Goal: Task Accomplishment & Management: Use online tool/utility

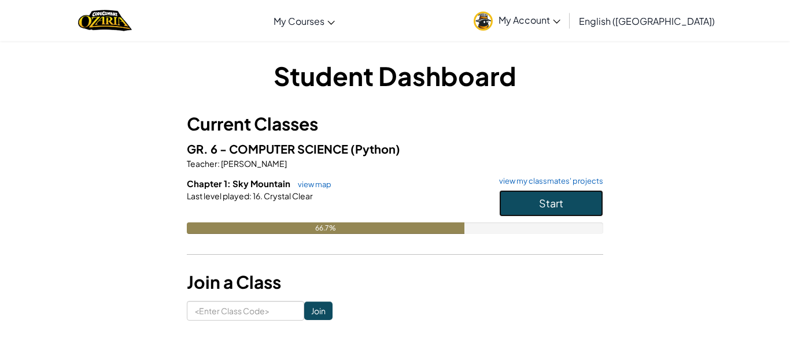
click at [530, 202] on button "Start" at bounding box center [551, 203] width 104 height 27
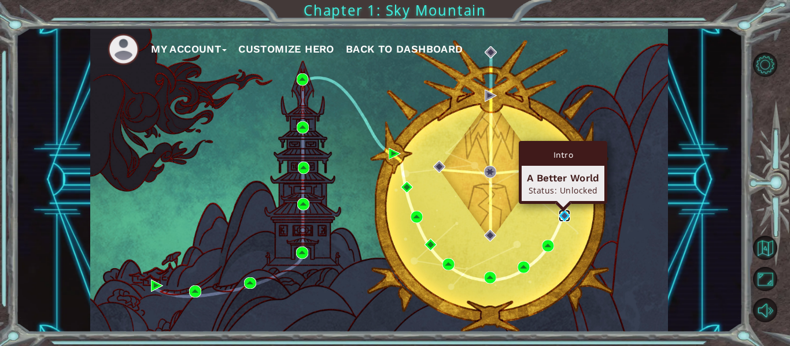
click at [562, 214] on img at bounding box center [564, 216] width 12 height 12
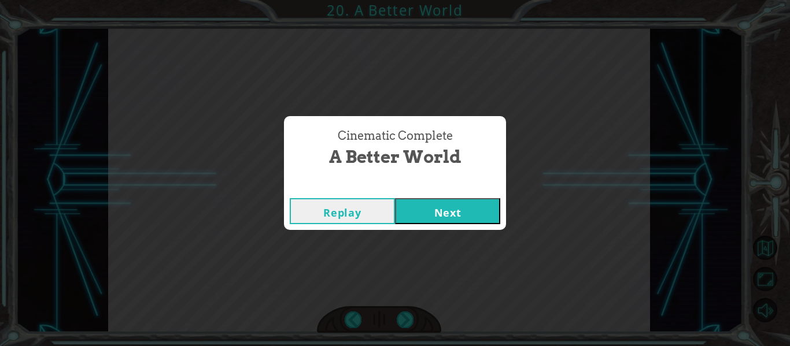
click at [472, 209] on button "Next" at bounding box center [447, 211] width 105 height 26
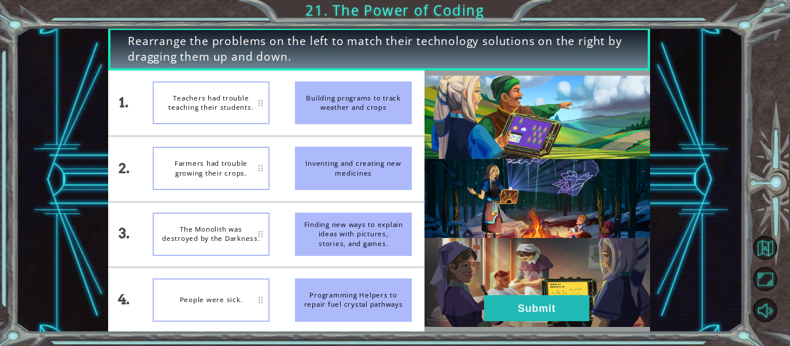
click at [380, 239] on div "Finding new ways to explain ideas with pictures, stories, and games." at bounding box center [353, 234] width 117 height 43
click at [203, 99] on div "Teachers had trouble teaching their students." at bounding box center [211, 102] width 117 height 43
click at [384, 235] on div "Finding new ways to explain ideas with pictures, stories, and games." at bounding box center [353, 234] width 117 height 43
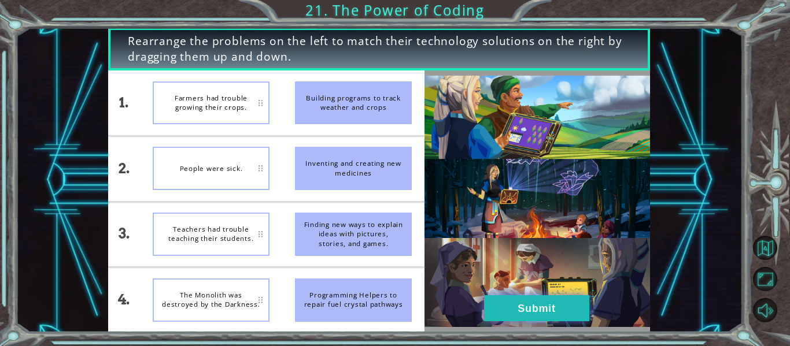
click at [537, 303] on button "Submit" at bounding box center [536, 308] width 105 height 26
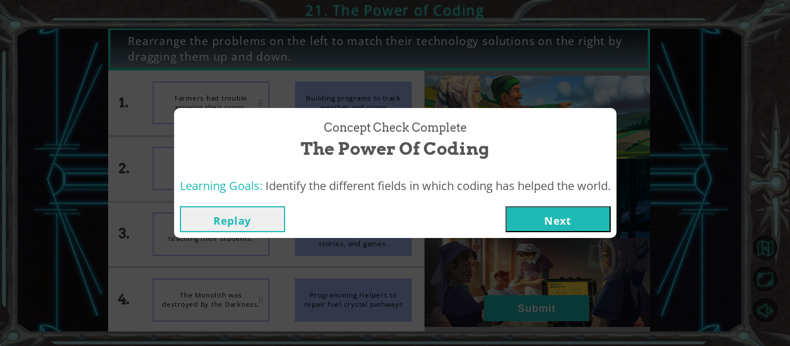
click at [598, 214] on button "Next" at bounding box center [557, 219] width 105 height 26
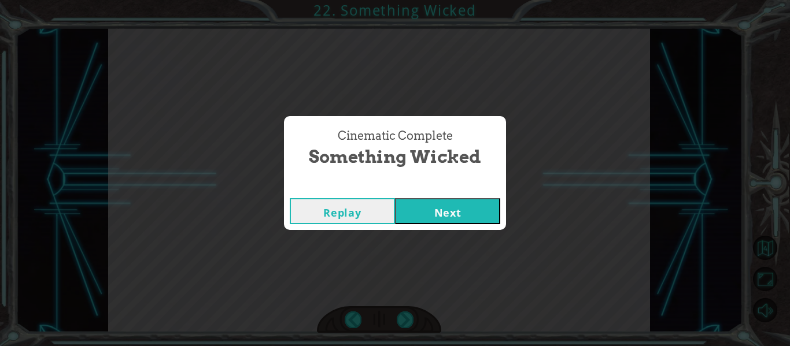
click at [449, 205] on button "Next" at bounding box center [447, 211] width 105 height 26
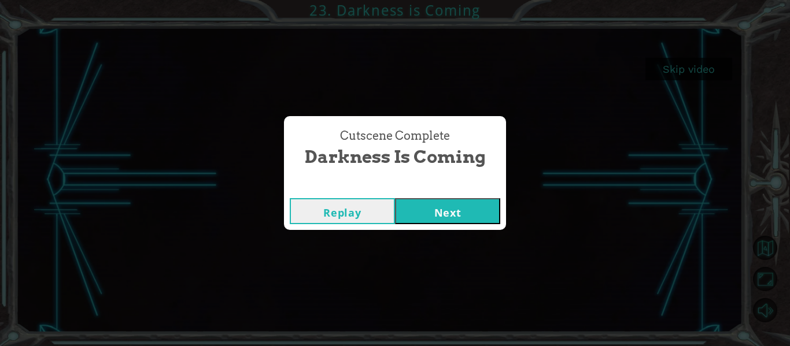
click at [439, 213] on button "Next" at bounding box center [447, 211] width 105 height 26
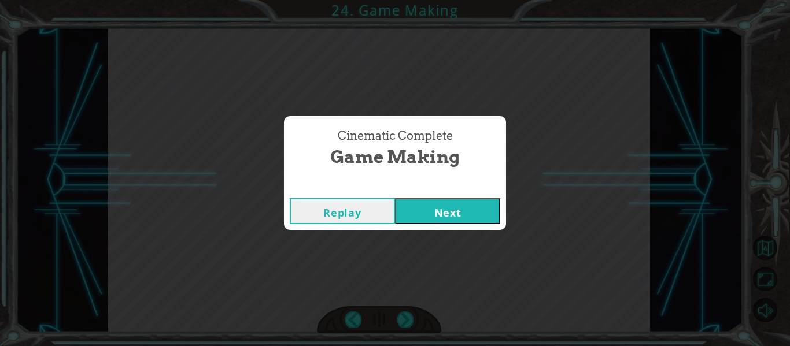
click at [455, 215] on button "Next" at bounding box center [447, 211] width 105 height 26
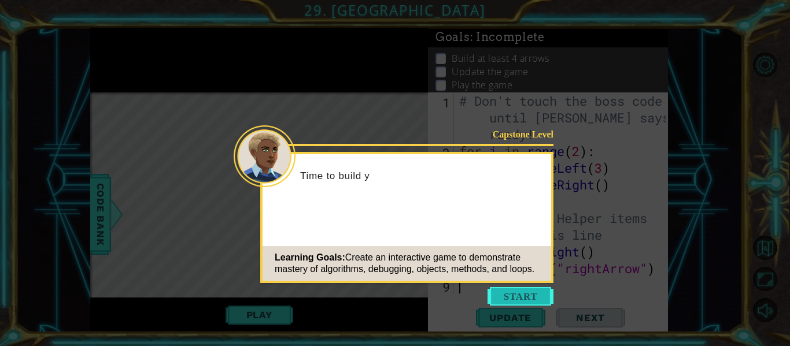
click at [522, 295] on button "Start" at bounding box center [520, 296] width 66 height 18
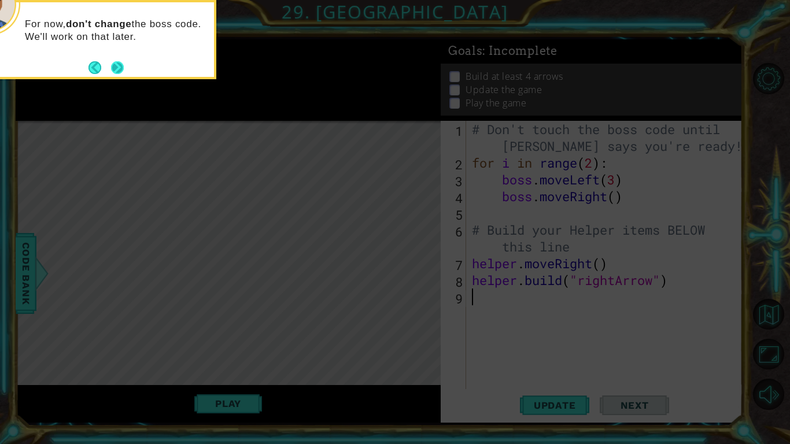
click at [119, 68] on button "Next" at bounding box center [117, 67] width 13 height 13
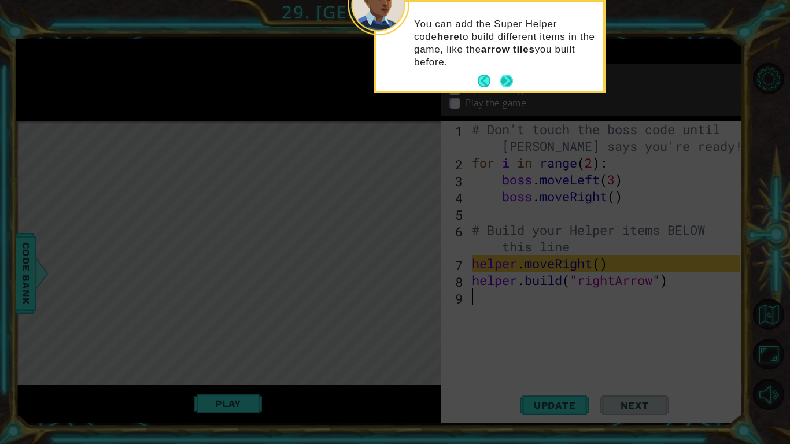
click at [506, 79] on button "Next" at bounding box center [506, 81] width 13 height 13
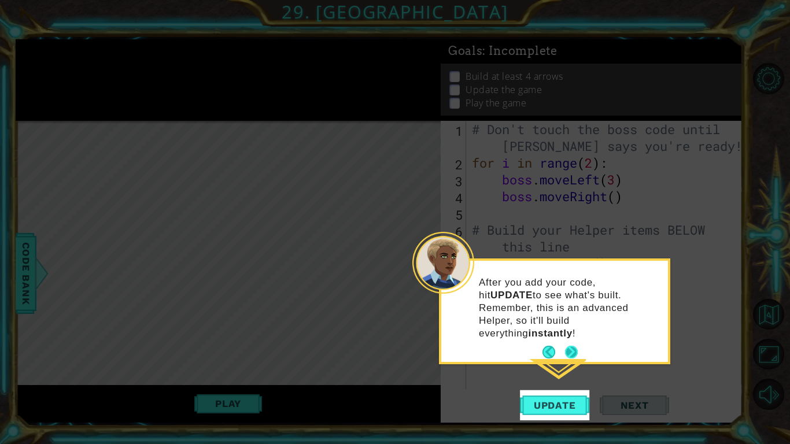
click at [576, 346] on button "Next" at bounding box center [571, 352] width 13 height 13
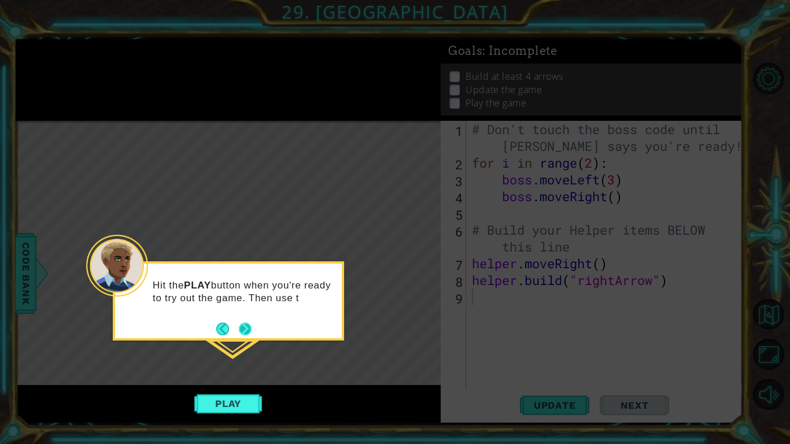
click at [247, 332] on button "Next" at bounding box center [245, 329] width 13 height 13
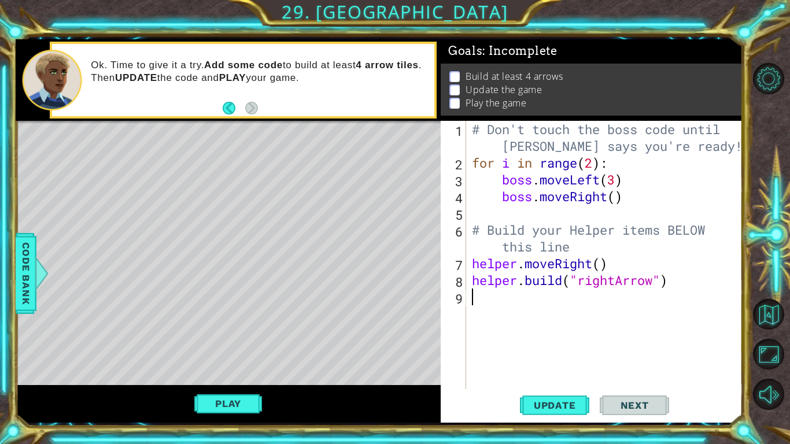
click at [601, 262] on div "# Don't touch the boss code until [PERSON_NAME] says you're ready! for i in ran…" at bounding box center [607, 280] width 276 height 318
click at [257, 346] on button "Play" at bounding box center [228, 403] width 68 height 22
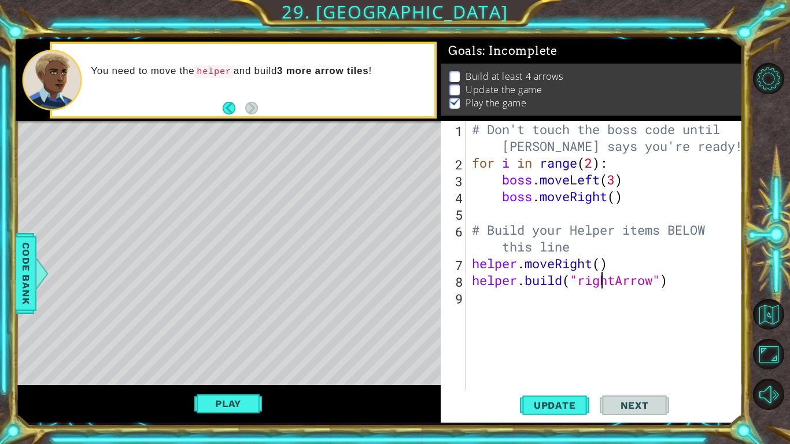
click at [603, 287] on div "# Don't touch the boss code until [PERSON_NAME] says you're ready! for i in ran…" at bounding box center [607, 280] width 276 height 318
click at [572, 269] on div "# Don't touch the boss code until [PERSON_NAME] says you're ready! for i in ran…" at bounding box center [607, 280] width 276 height 318
click at [605, 267] on div "# Don't touch the boss code until [PERSON_NAME] says you're ready! for i in ran…" at bounding box center [607, 280] width 276 height 318
click at [602, 265] on div "# Don't touch the boss code until [PERSON_NAME] says you're ready! for i in ran…" at bounding box center [607, 280] width 276 height 318
click at [584, 255] on div "# Don't touch the boss code until [PERSON_NAME] says you're ready! for i in ran…" at bounding box center [607, 280] width 276 height 318
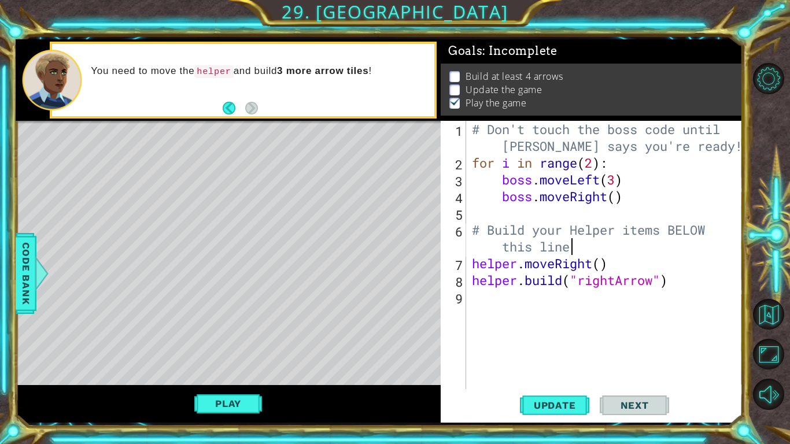
click at [571, 246] on div "# Don't touch the boss code until [PERSON_NAME] says you're ready! for i in ran…" at bounding box center [607, 280] width 276 height 318
click at [615, 263] on div "# Don't touch the boss code until [PERSON_NAME] says you're ready! for i in ran…" at bounding box center [607, 280] width 276 height 318
click at [686, 282] on div "# Don't touch the boss code until [PERSON_NAME] says you're ready! for i in ran…" at bounding box center [607, 280] width 276 height 318
type textarea "[DOMAIN_NAME]("rightArrow")"
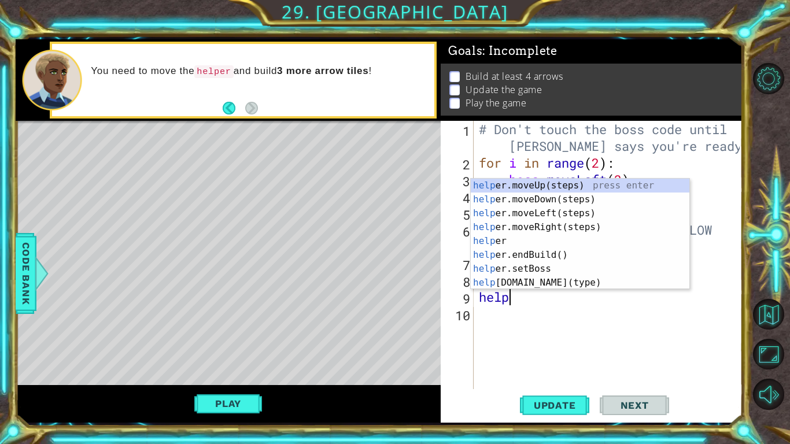
scroll to position [0, 1]
click at [666, 280] on div "help er.moveUp(steps) press enter help er.moveDown(steps) press enter help er.m…" at bounding box center [579, 248] width 218 height 139
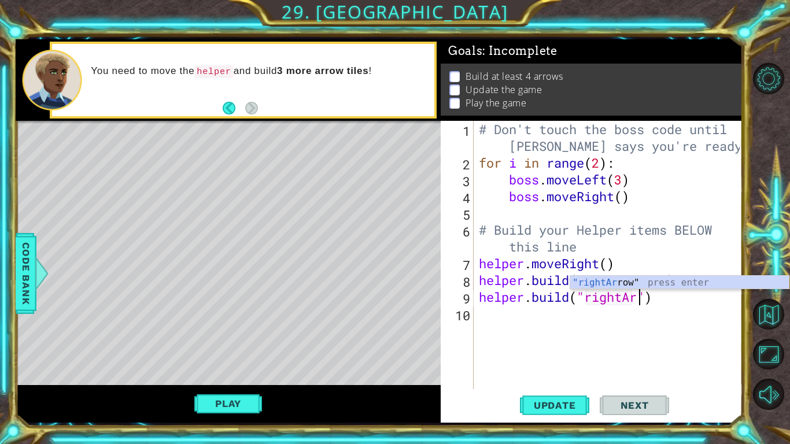
scroll to position [0, 8]
type textarea "[DOMAIN_NAME]("rightArrow")"
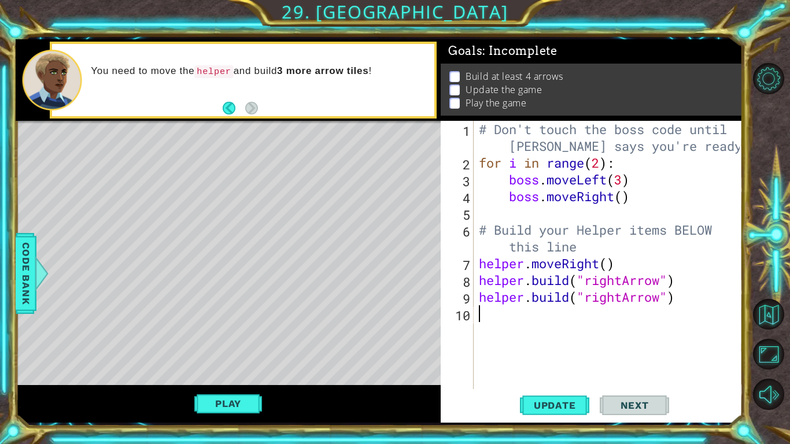
click at [664, 316] on div "# Don't touch the boss code until [PERSON_NAME] says you're ready! for i in ran…" at bounding box center [610, 280] width 269 height 318
click at [683, 280] on div "# Don't touch the boss code until [PERSON_NAME] says you're ready! for i in ran…" at bounding box center [610, 280] width 269 height 318
type textarea "[DOMAIN_NAME]("rightArrow")"
click at [628, 242] on div "# Don't touch the boss code until [PERSON_NAME] says you're ready! for i in ran…" at bounding box center [610, 280] width 269 height 318
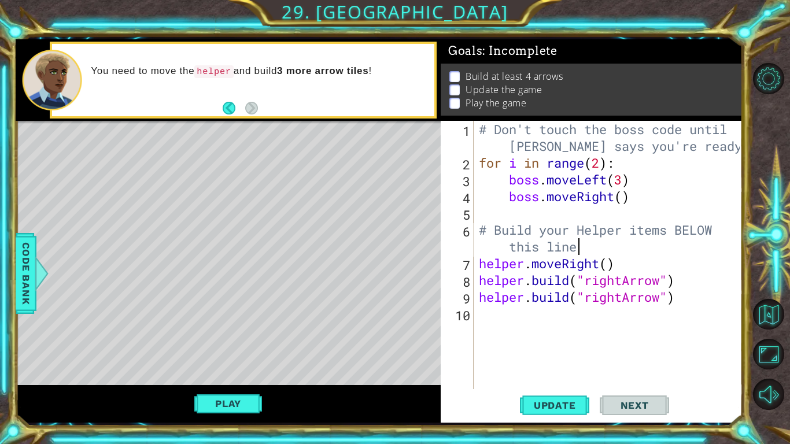
click at [678, 281] on div "# Don't touch the boss code until [PERSON_NAME] says you're ready! for i in ran…" at bounding box center [610, 280] width 269 height 318
click at [629, 240] on div "# Don't touch the boss code until [PERSON_NAME] says you're ready! for i in ran…" at bounding box center [610, 280] width 269 height 318
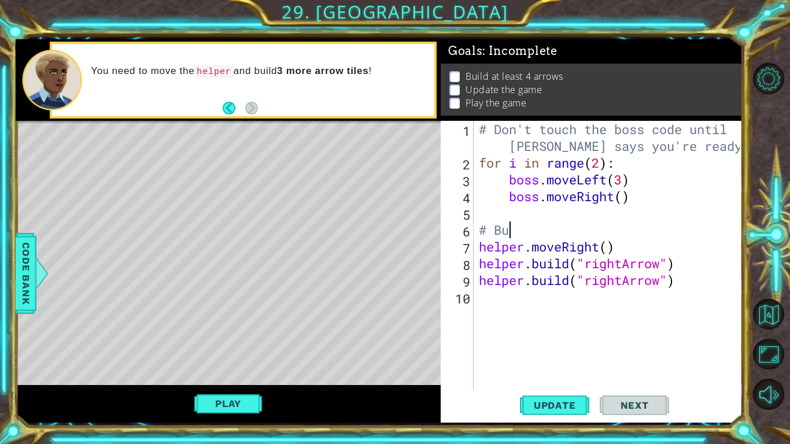
type textarea "#"
click at [596, 229] on div "# Don't touch the boss code until [PERSON_NAME] says you're ready! for i in ran…" at bounding box center [610, 280] width 269 height 318
click at [624, 243] on div "# Don't touch the boss code until [PERSON_NAME] says you're ready! for i in ran…" at bounding box center [610, 280] width 269 height 318
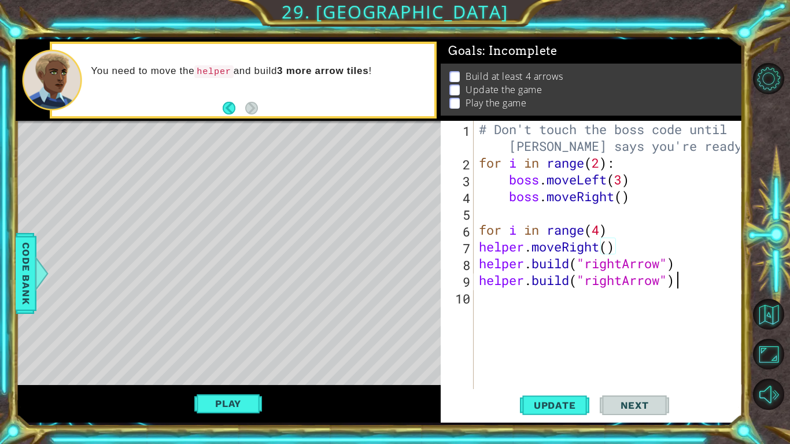
click at [692, 273] on div "# Don't touch the boss code until [PERSON_NAME] says you're ready! for i in ran…" at bounding box center [610, 280] width 269 height 318
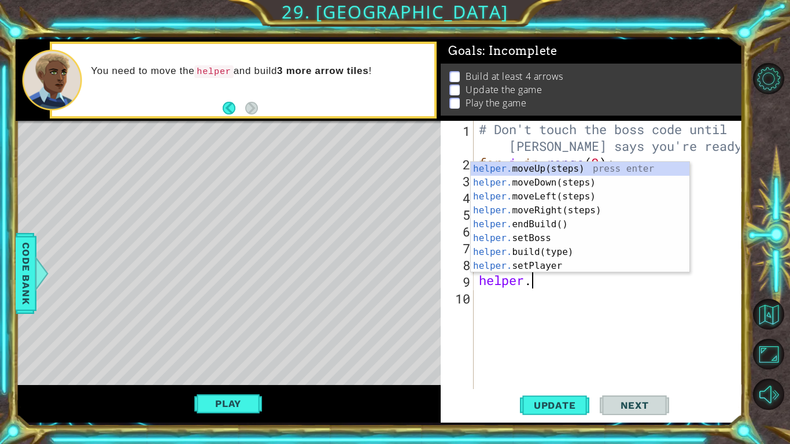
scroll to position [0, 1]
type textarea "h"
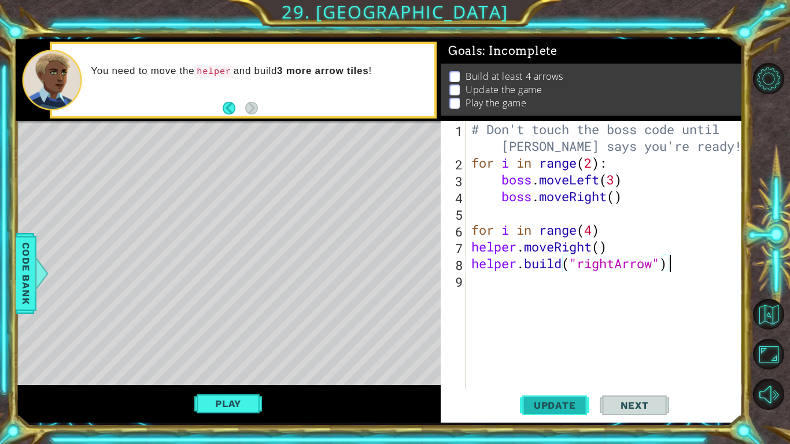
click at [539, 346] on span "Update" at bounding box center [554, 405] width 65 height 12
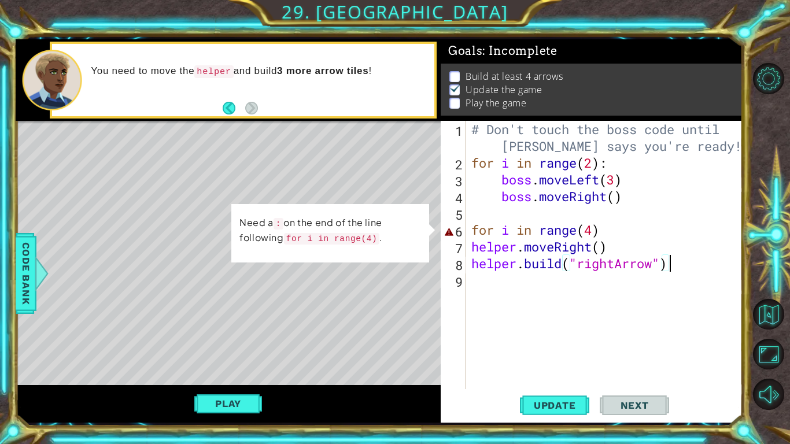
click at [607, 236] on div "# Don't touch the boss code until [PERSON_NAME] says you're ready! for i in ran…" at bounding box center [607, 280] width 276 height 318
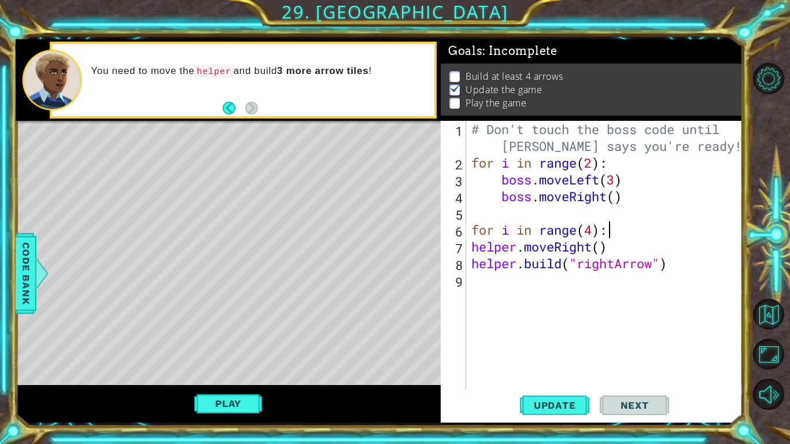
scroll to position [0, 5]
click at [238, 346] on button "Play" at bounding box center [228, 403] width 68 height 22
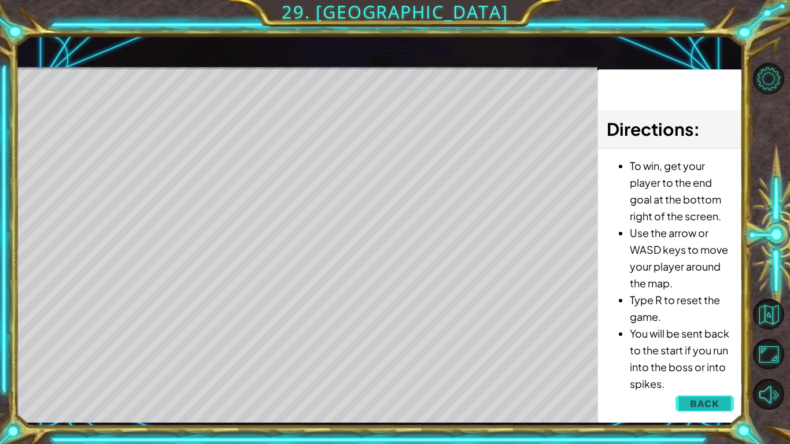
click at [718, 346] on span "Back" at bounding box center [704, 404] width 29 height 12
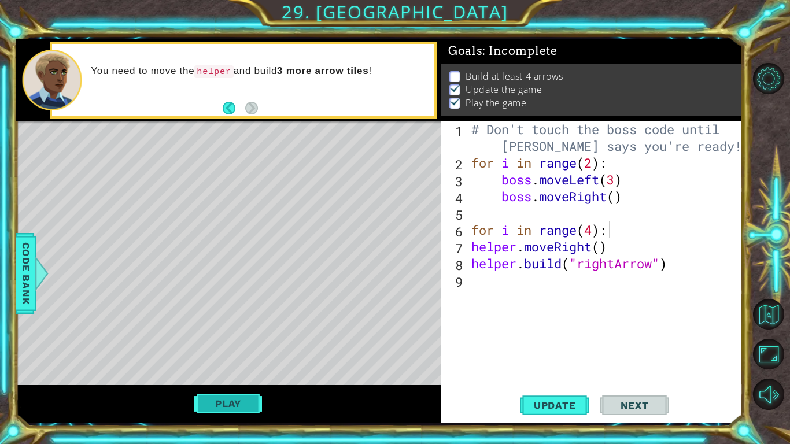
click at [213, 346] on button "Play" at bounding box center [228, 403] width 68 height 22
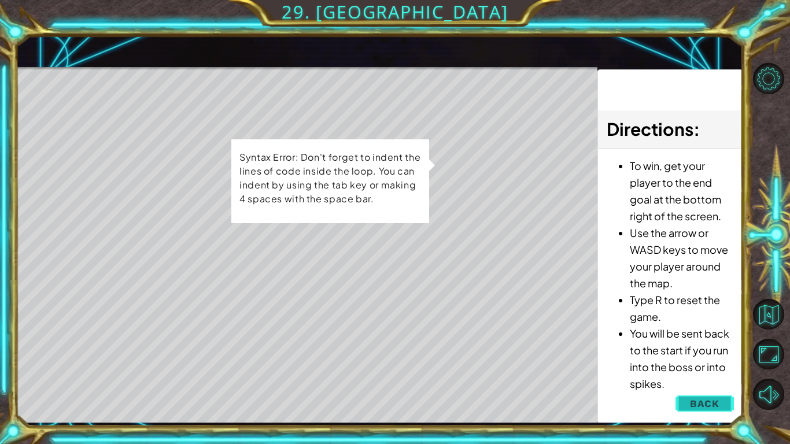
click at [714, 346] on button "Back" at bounding box center [704, 403] width 58 height 23
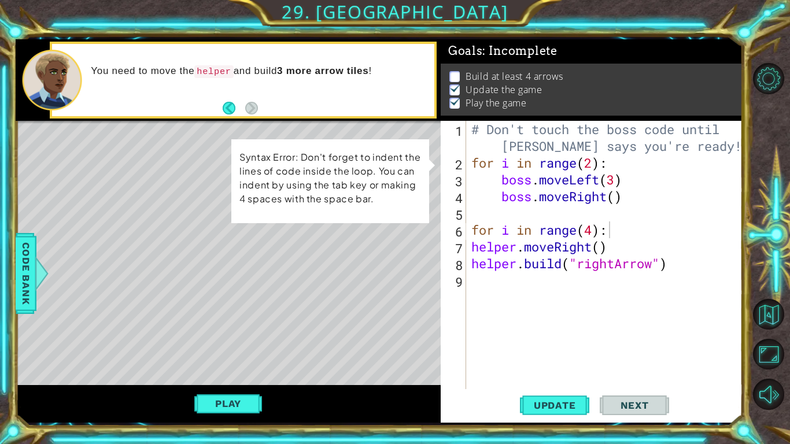
click at [472, 243] on div "# Don't touch the boss code until [PERSON_NAME] says you're ready! for i in ran…" at bounding box center [607, 280] width 276 height 318
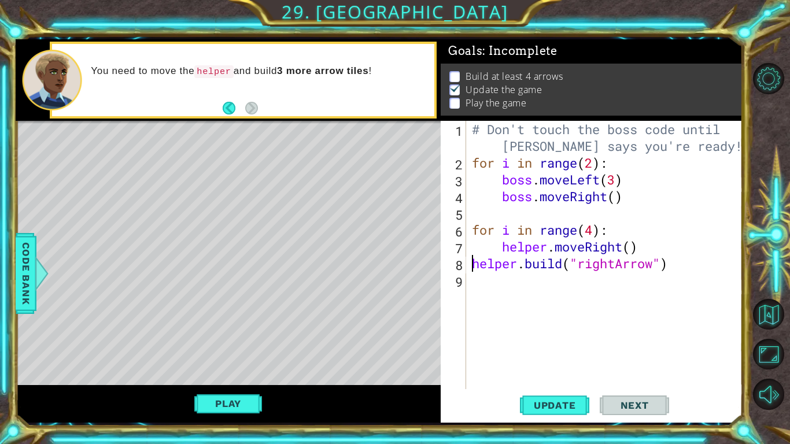
click at [472, 266] on div "# Don't touch the boss code until [PERSON_NAME] says you're ready! for i in ran…" at bounding box center [607, 280] width 276 height 318
type textarea "[DOMAIN_NAME]("rightArrow")"
click at [540, 288] on div "# Don't touch the boss code until [PERSON_NAME] says you're ready! for i in ran…" at bounding box center [607, 280] width 276 height 318
click at [570, 285] on div "# Don't touch the boss code until [PERSON_NAME] says you're ready! for i in ran…" at bounding box center [607, 280] width 276 height 318
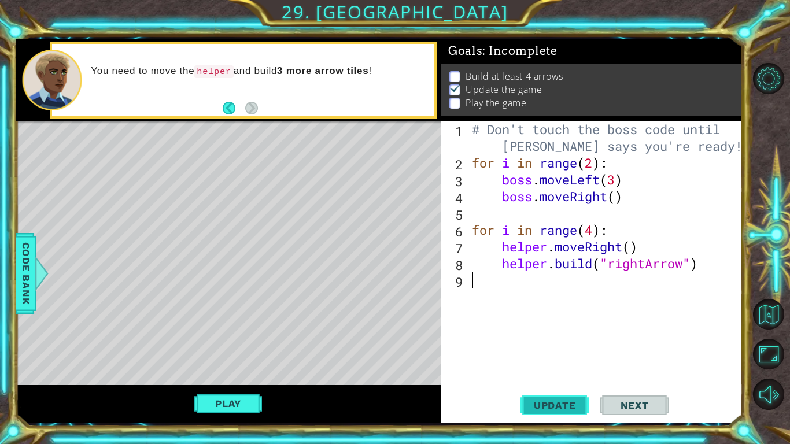
click at [564, 346] on button "Update" at bounding box center [554, 405] width 69 height 30
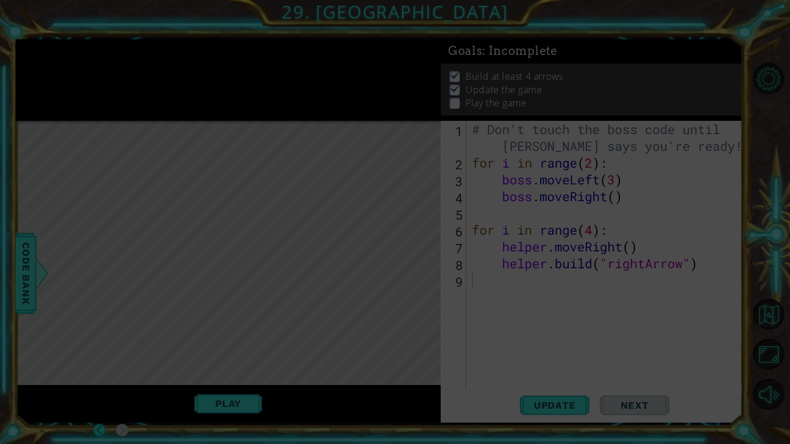
click at [321, 201] on icon at bounding box center [395, 222] width 790 height 444
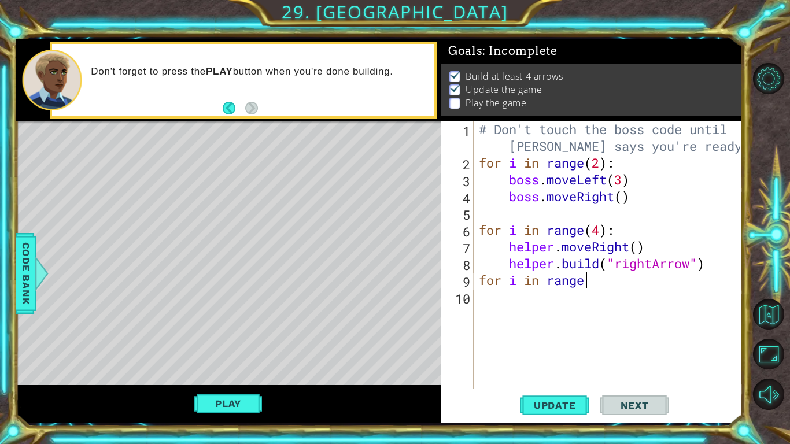
scroll to position [0, 5]
type textarea "for i in range(3)"
type textarea "[DOMAIN_NAME]("downArrow")"
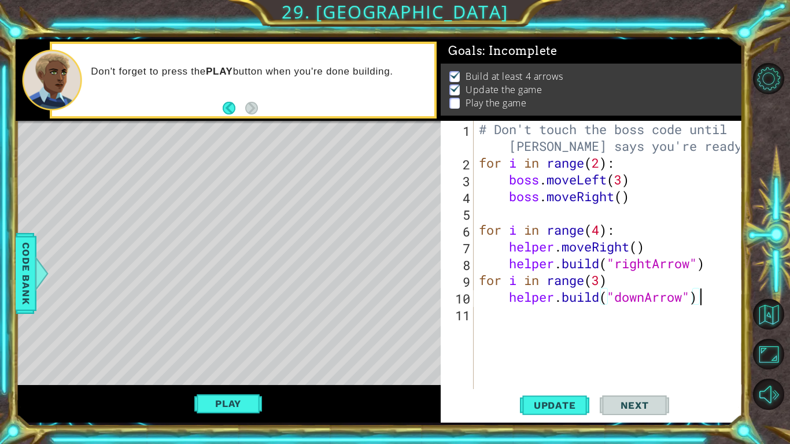
click at [618, 317] on div "# Don't touch the boss code until [PERSON_NAME] says you're ready! for i in ran…" at bounding box center [610, 280] width 269 height 318
click at [606, 309] on div "# Don't touch the boss code until [PERSON_NAME] says you're ready! for i in ran…" at bounding box center [610, 280] width 269 height 318
click at [636, 284] on div "# Don't touch the boss code until [PERSON_NAME] says you're ready! for i in ran…" at bounding box center [610, 280] width 269 height 318
type textarea "for i in range(3)"
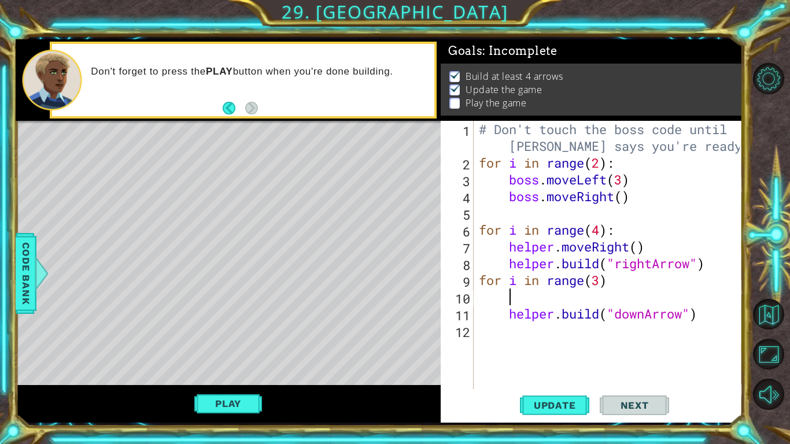
type textarea "H"
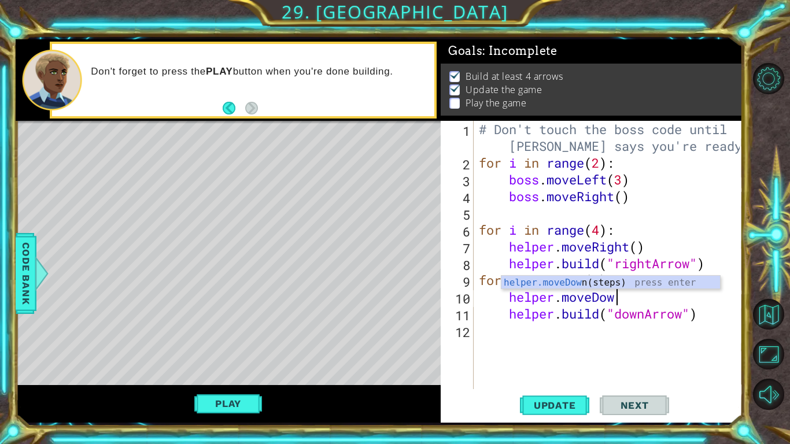
scroll to position [0, 6]
click at [563, 346] on span "Update" at bounding box center [554, 405] width 65 height 12
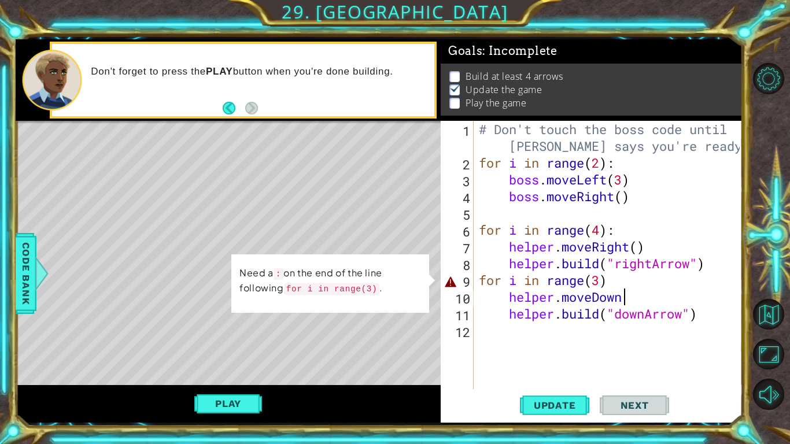
click at [617, 277] on div "# Don't touch the boss code until [PERSON_NAME] says you're ready! for i in ran…" at bounding box center [610, 280] width 269 height 318
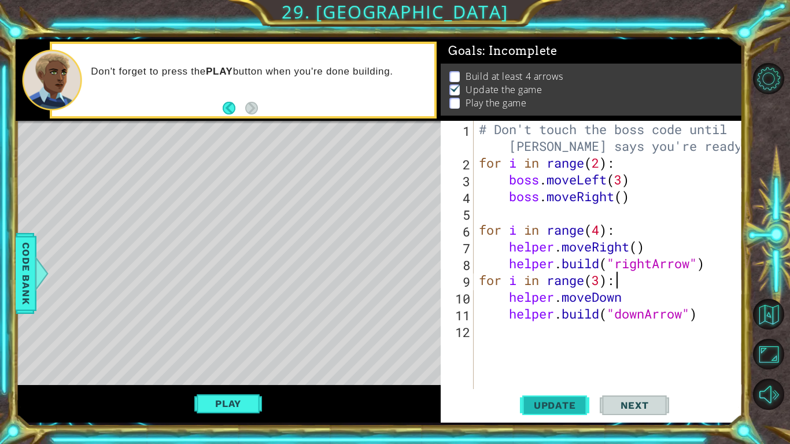
type textarea "for i in range(3):"
click at [531, 346] on span "Update" at bounding box center [554, 405] width 65 height 12
click at [252, 346] on button "Play" at bounding box center [228, 403] width 68 height 22
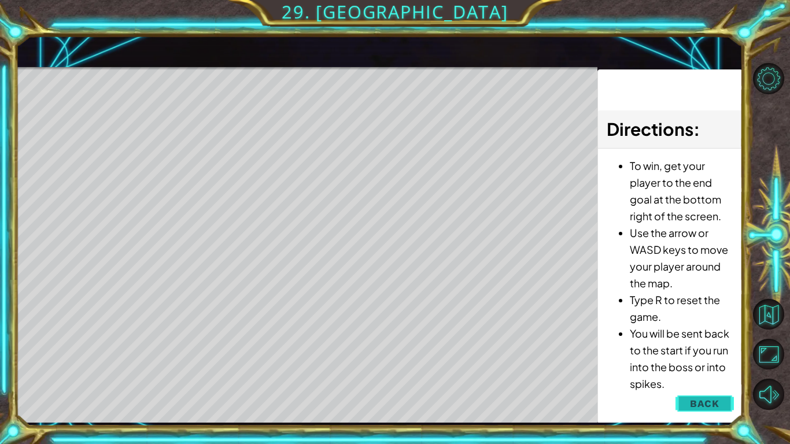
click at [701, 346] on span "Back" at bounding box center [704, 404] width 29 height 12
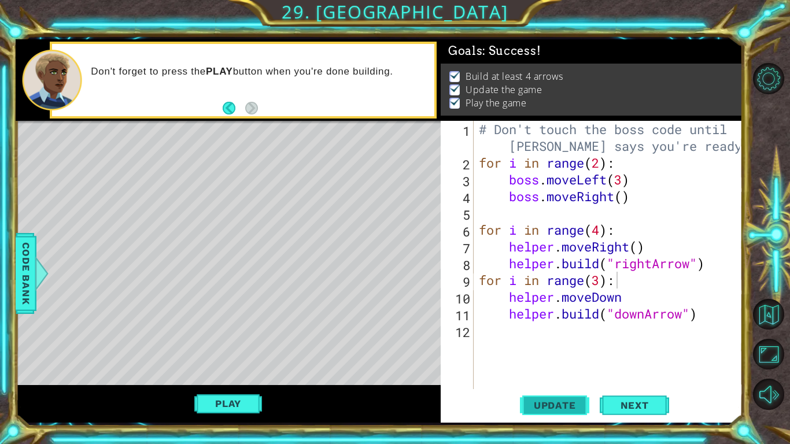
click at [568, 346] on button "Update" at bounding box center [554, 405] width 69 height 30
click at [268, 346] on div "Play" at bounding box center [228, 404] width 425 height 38
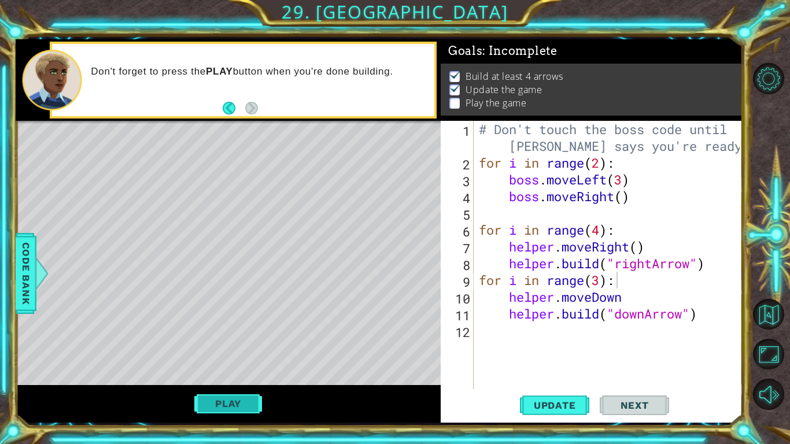
click at [225, 346] on button "Play" at bounding box center [228, 403] width 68 height 22
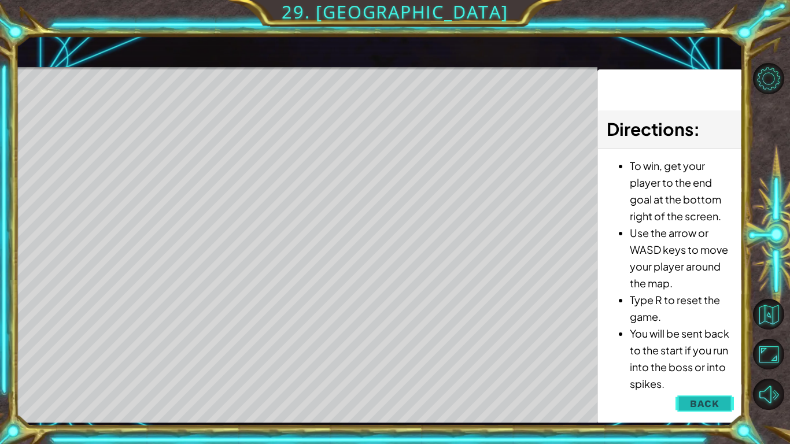
click at [702, 346] on span "Back" at bounding box center [704, 404] width 29 height 12
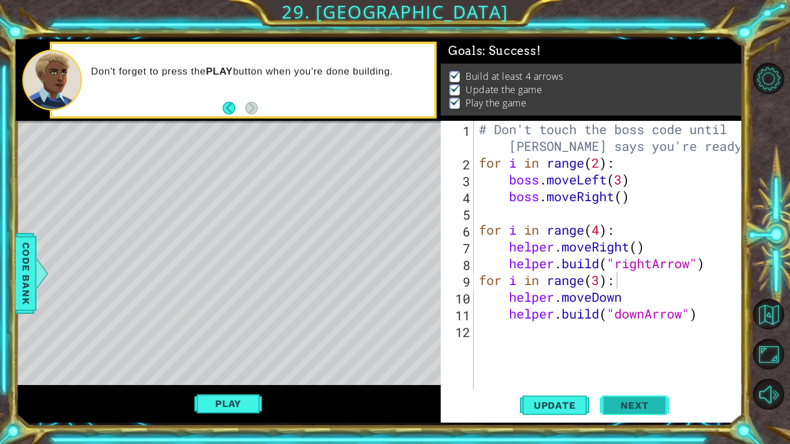
click at [639, 346] on button "Next" at bounding box center [633, 405] width 69 height 30
click at [639, 346] on body "1 ההההההההההההההההההההההההההההההההההההההההההההההההההההההההההההההההההההההההההההה…" at bounding box center [395, 222] width 790 height 444
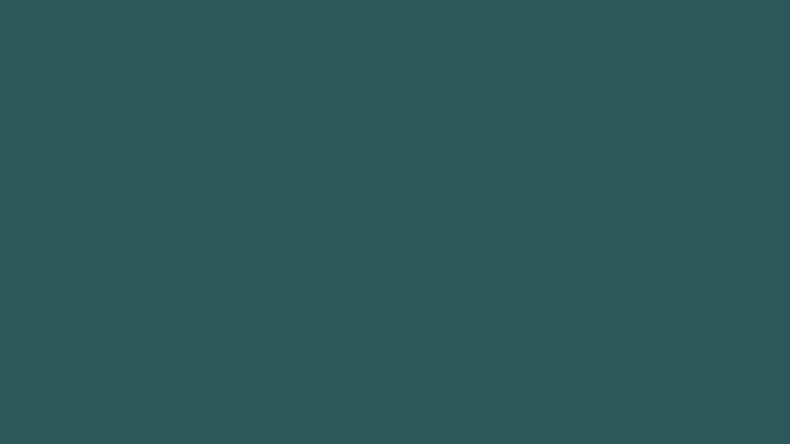
click at [648, 346] on body "1 2 3 4 5 6 7 8 9 helper.moveDown (steps) press enter ההההההההההההההההההההההההה…" at bounding box center [395, 222] width 790 height 444
